Goal: Information Seeking & Learning: Learn about a topic

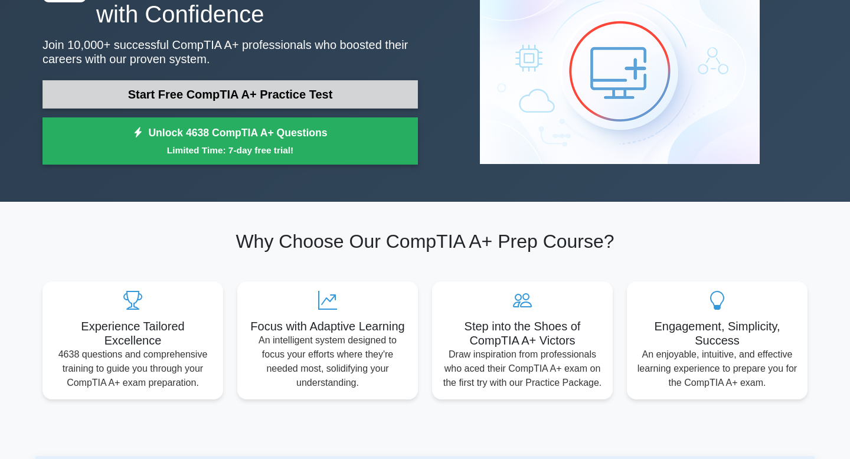
scroll to position [68, 0]
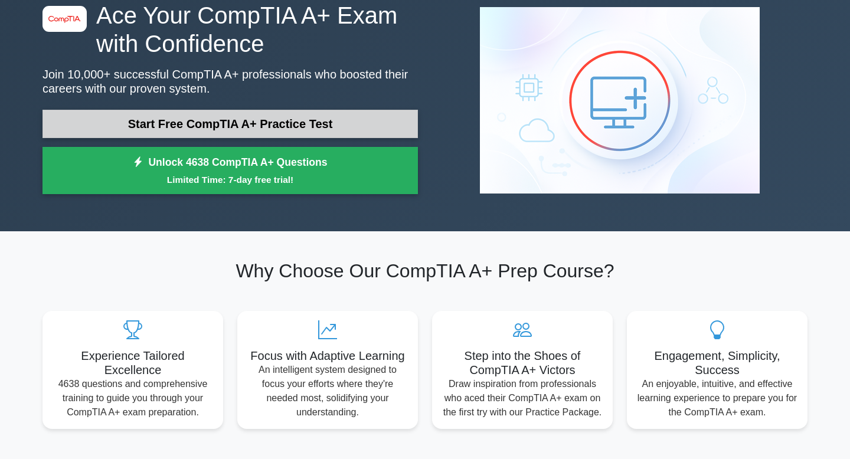
click at [263, 122] on link "Start Free CompTIA A+ Practice Test" at bounding box center [229, 124] width 375 height 28
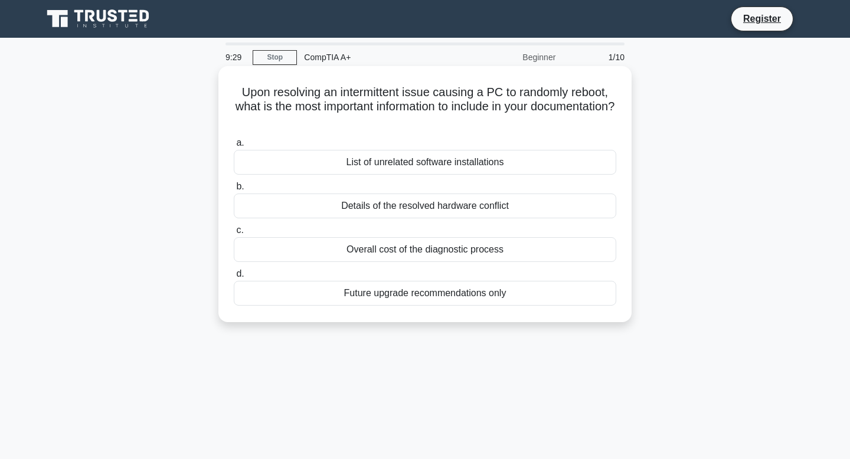
click at [405, 206] on div "Details of the resolved hardware conflict" at bounding box center [425, 206] width 382 height 25
click at [234, 191] on input "b. Details of the resolved hardware conflict" at bounding box center [234, 187] width 0 height 8
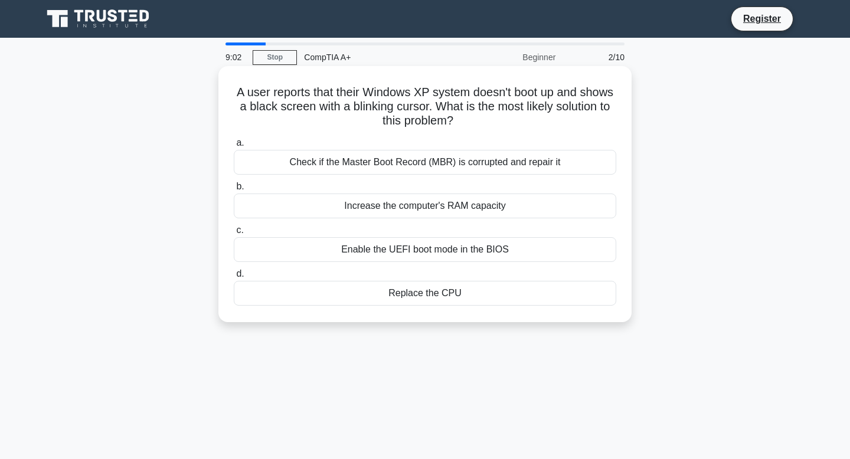
click at [439, 165] on div "Check if the Master Boot Record (MBR) is corrupted and repair it" at bounding box center [425, 162] width 382 height 25
click at [234, 147] on input "a. Check if the Master Boot Record (MBR) is corrupted and repair it" at bounding box center [234, 143] width 0 height 8
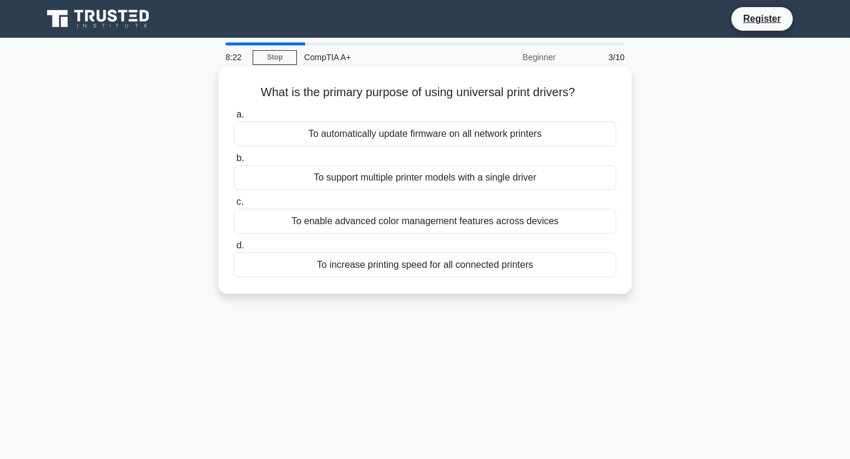
click at [453, 183] on div "To support multiple printer models with a single driver" at bounding box center [425, 177] width 382 height 25
click at [234, 162] on input "b. To support multiple printer models with a single driver" at bounding box center [234, 159] width 0 height 8
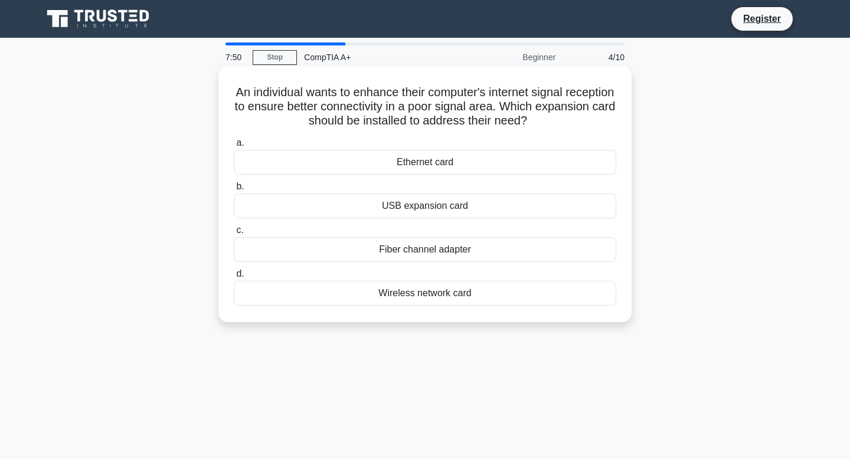
click at [442, 297] on div "Wireless network card" at bounding box center [425, 293] width 382 height 25
click at [234, 278] on input "d. Wireless network card" at bounding box center [234, 274] width 0 height 8
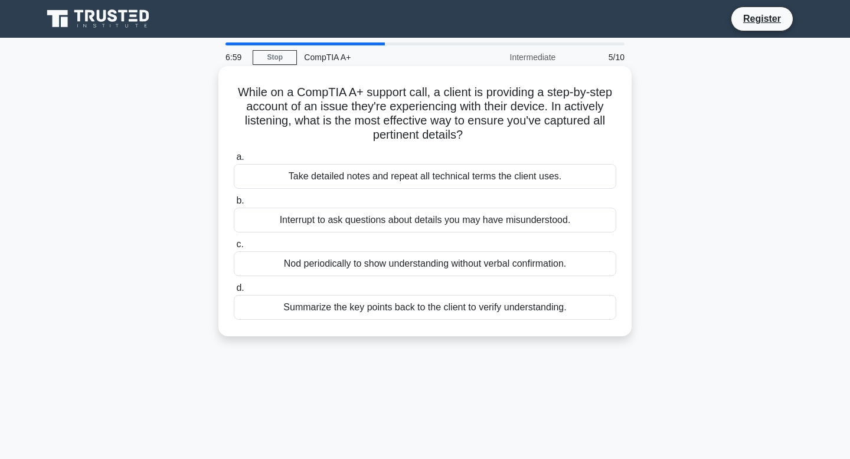
click at [430, 307] on div "Summarize the key points back to the client to verify understanding." at bounding box center [425, 307] width 382 height 25
click at [234, 292] on input "d. Summarize the key points back to the client to verify understanding." at bounding box center [234, 288] width 0 height 8
